Goal: Book appointment/travel/reservation

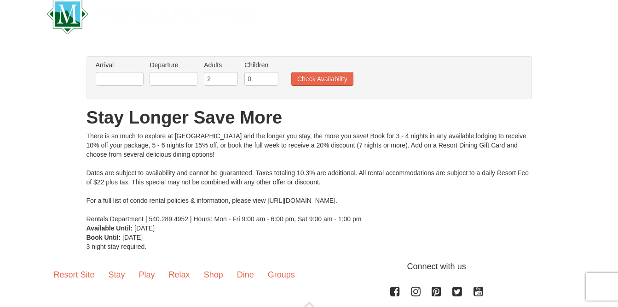
scroll to position [17, 0]
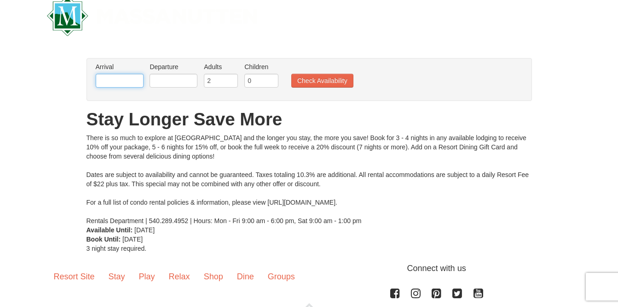
click at [134, 76] on input "text" at bounding box center [120, 81] width 48 height 14
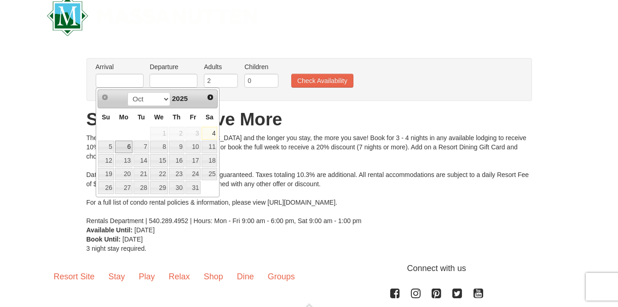
click at [123, 149] on link "6" at bounding box center [123, 146] width 17 height 13
type input "[DATE]"
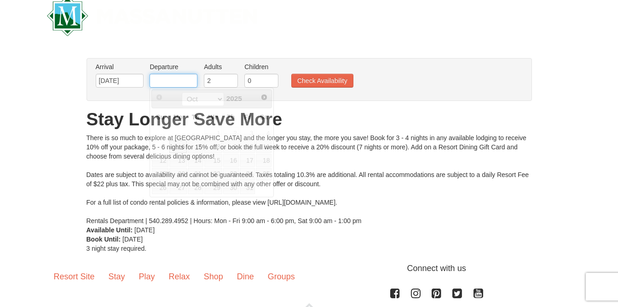
click at [181, 78] on input "text" at bounding box center [174, 81] width 48 height 14
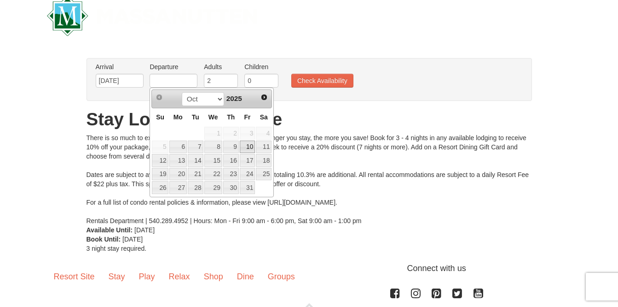
click at [250, 145] on link "10" at bounding box center [248, 146] width 16 height 13
type input "[DATE]"
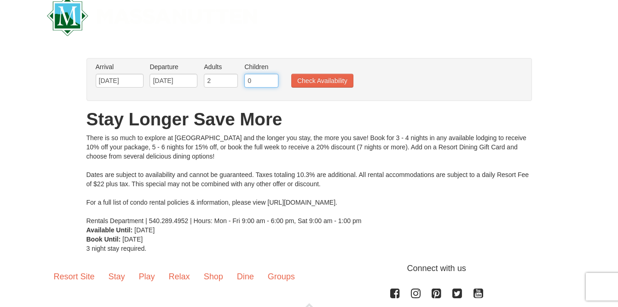
click at [266, 87] on input "0" at bounding box center [262, 81] width 34 height 14
type input "1"
click at [273, 78] on input "1" at bounding box center [262, 81] width 34 height 14
click at [322, 83] on button "Check Availability" at bounding box center [323, 81] width 62 height 14
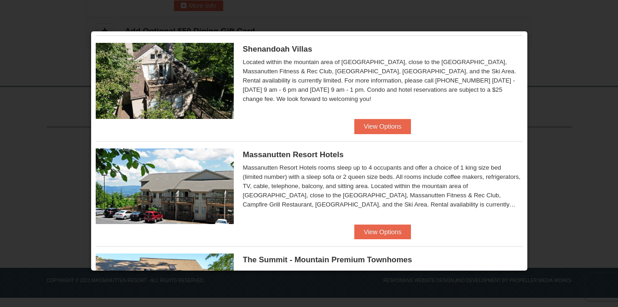
scroll to position [172, 0]
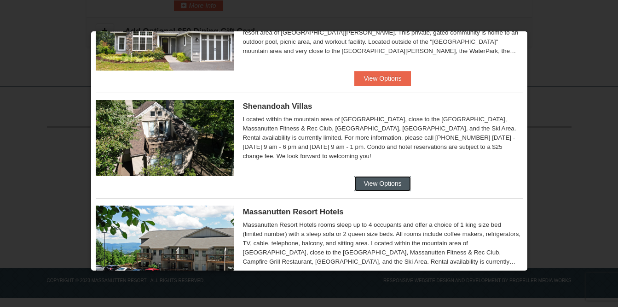
click at [379, 189] on button "View Options" at bounding box center [383, 183] width 56 height 15
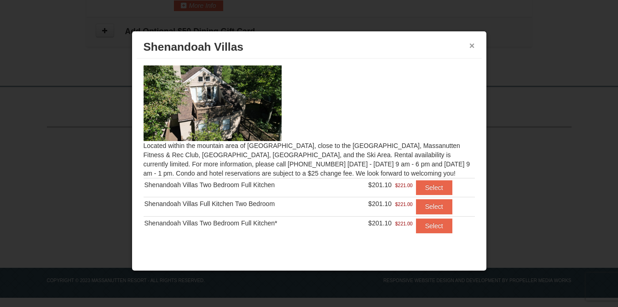
click at [473, 44] on button "×" at bounding box center [473, 45] width 6 height 9
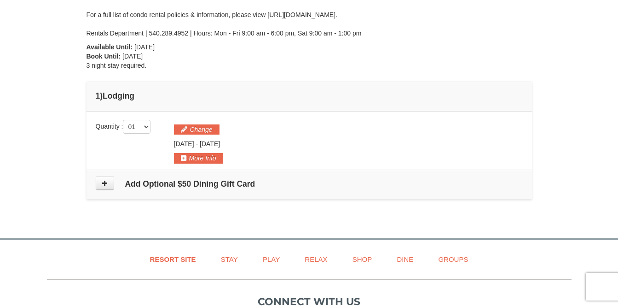
scroll to position [183, 0]
